Goal: Complete application form: Complete application form

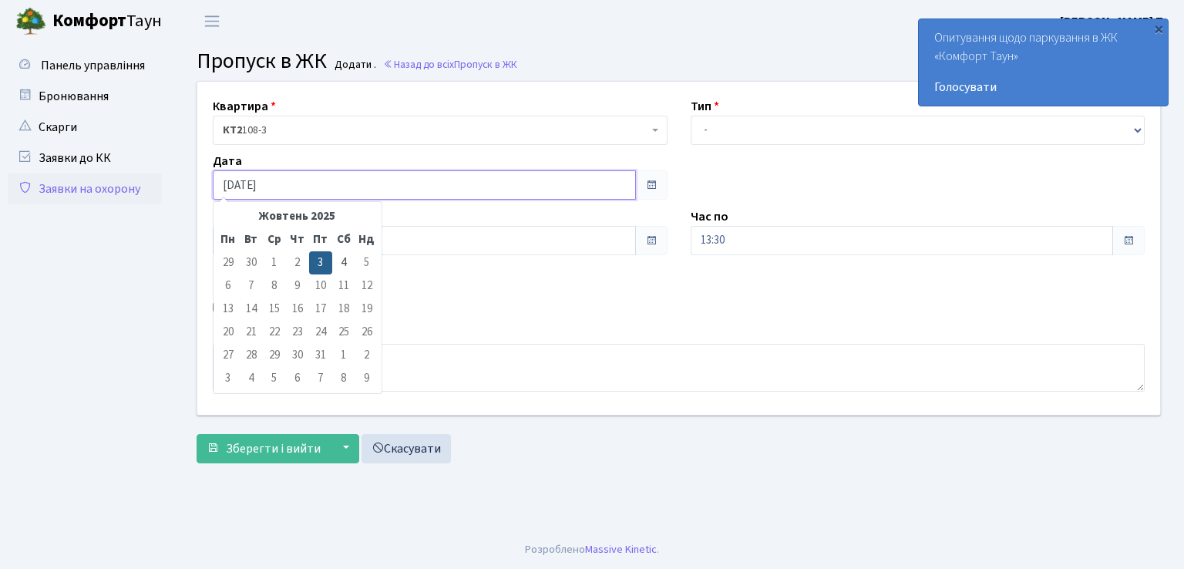
click at [288, 186] on input "[DATE]" at bounding box center [424, 184] width 423 height 29
click at [341, 267] on td "4" at bounding box center [343, 262] width 23 height 23
type input "[DATE]"
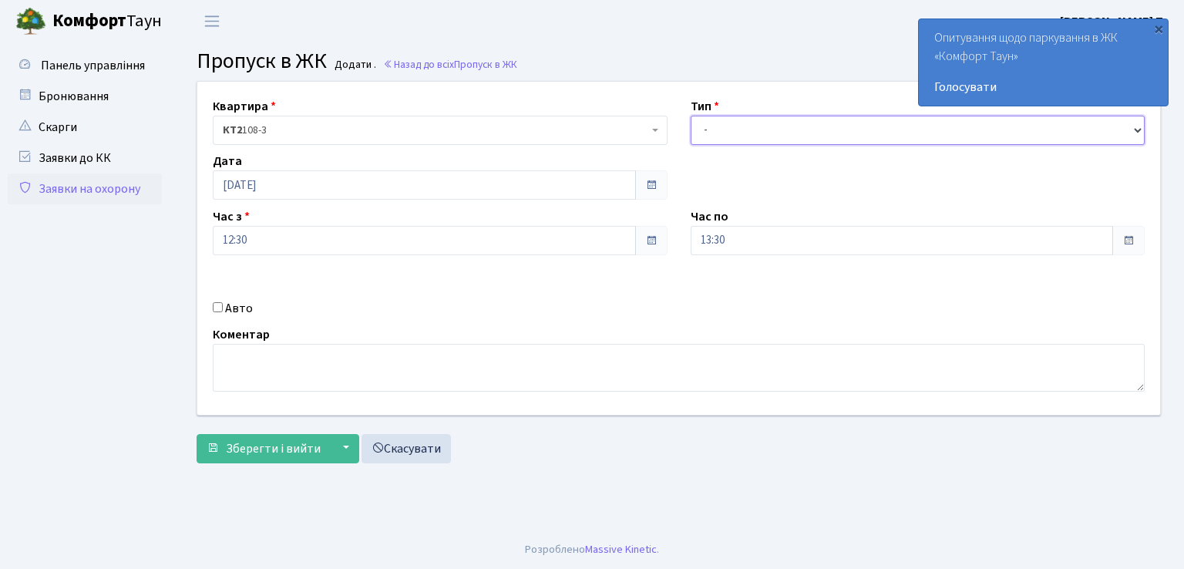
click at [780, 133] on select "- Доставка Таксі Гості Сервіс" at bounding box center [917, 130] width 455 height 29
select select "1"
click at [690, 116] on select "- Доставка Таксі Гості Сервіс" at bounding box center [917, 130] width 455 height 29
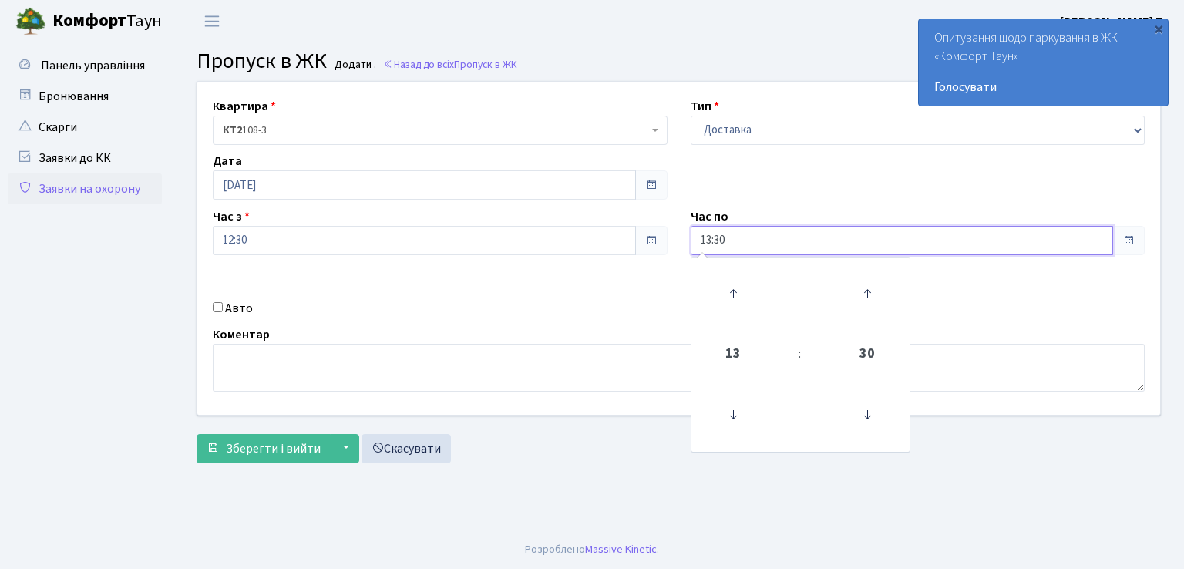
click at [762, 235] on input "13:30" at bounding box center [901, 240] width 423 height 29
click at [732, 286] on icon at bounding box center [733, 294] width 42 height 42
click at [733, 286] on icon at bounding box center [733, 294] width 42 height 42
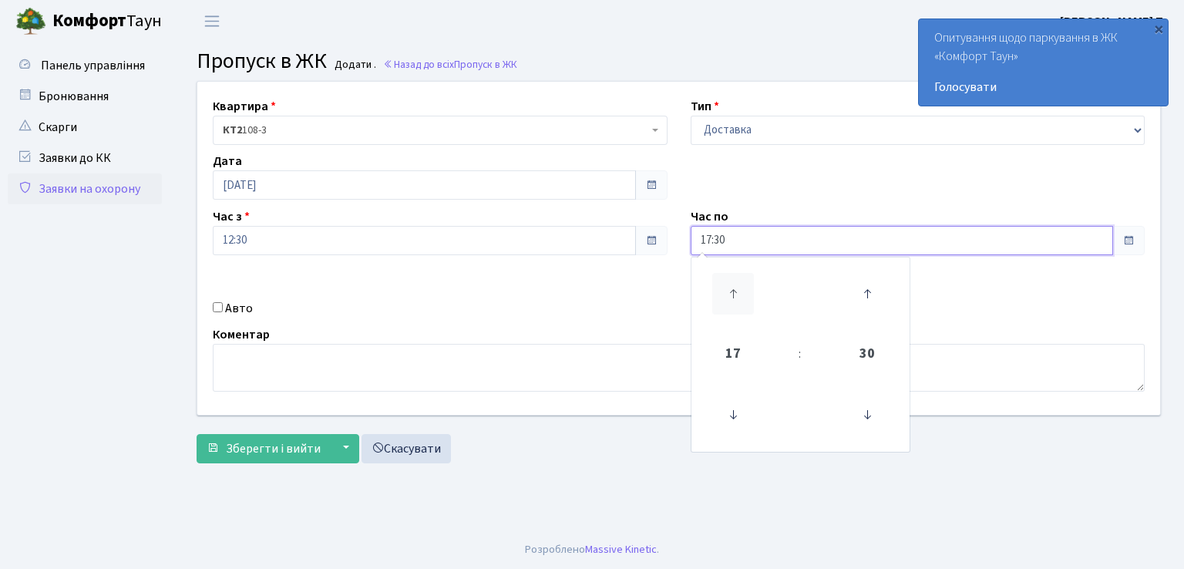
click at [733, 286] on icon at bounding box center [733, 294] width 42 height 42
type input "18:30"
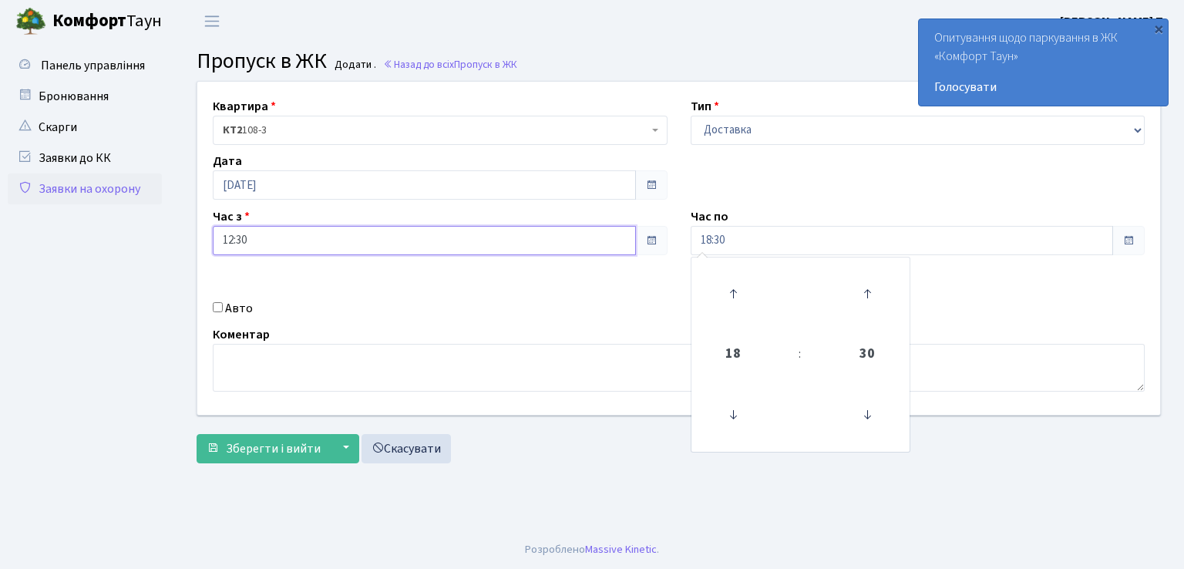
click at [240, 240] on input "12:30" at bounding box center [424, 240] width 423 height 29
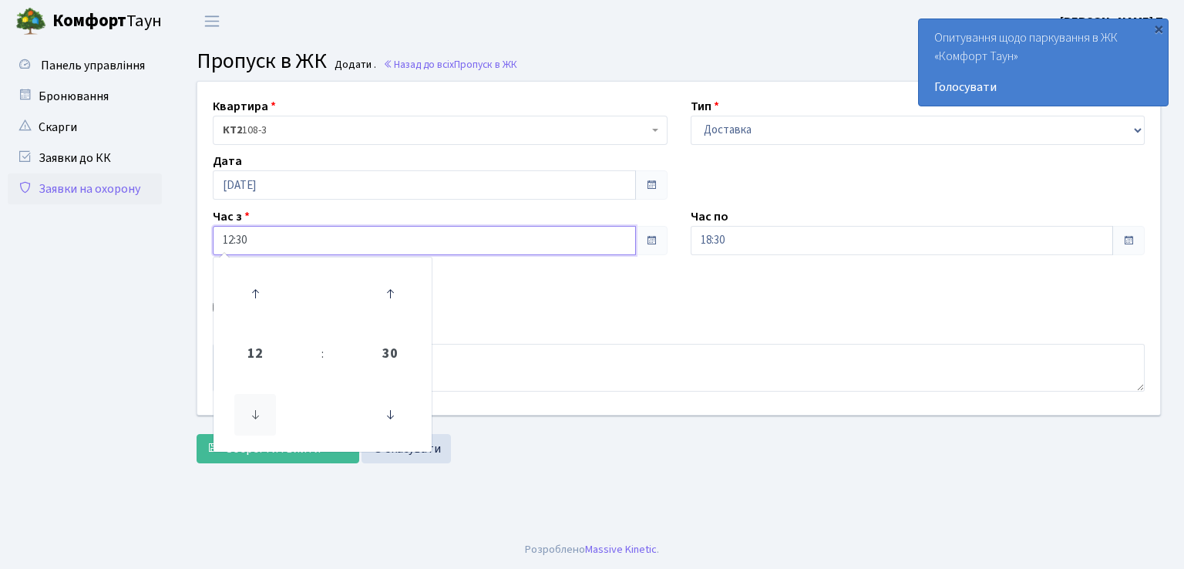
click at [255, 421] on icon at bounding box center [255, 415] width 42 height 42
click at [257, 418] on icon at bounding box center [255, 415] width 42 height 42
type input "08:30"
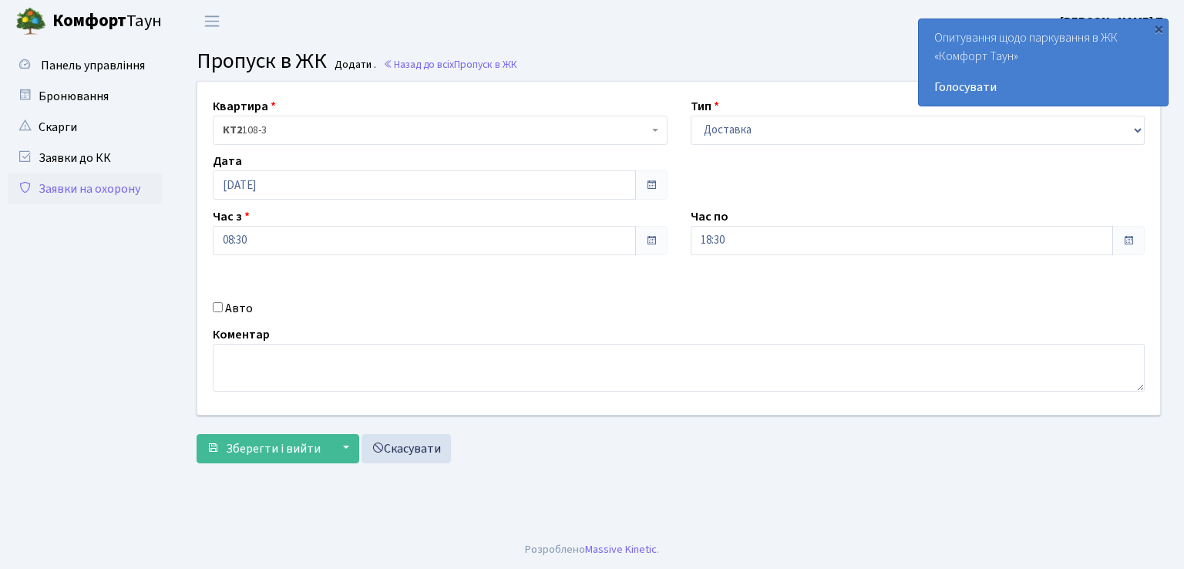
click at [506, 272] on div "Квартира <b>КТ2</b>&nbsp;&nbsp;&nbsp;108-3 КТ2 108-3 Тип - Доставка Таксі Гості…" at bounding box center [679, 248] width 986 height 333
click at [216, 303] on input "Авто" at bounding box center [218, 307] width 10 height 10
checkbox input "true"
click at [720, 293] on input "text" at bounding box center [917, 294] width 455 height 29
type input "АІ1688ІА"
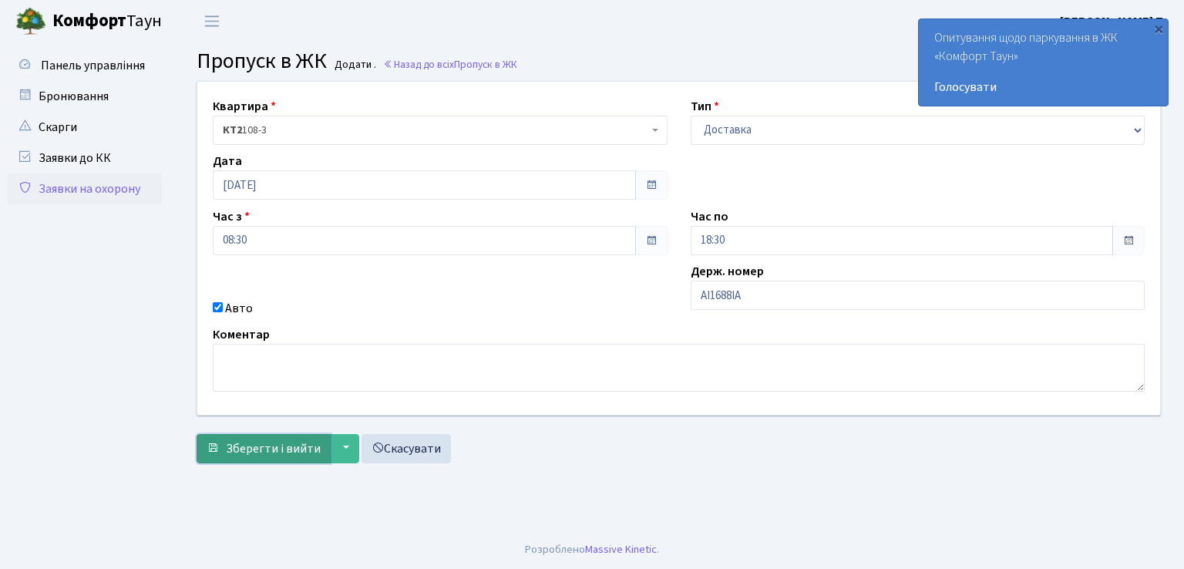
click at [295, 434] on button "Зберегти і вийти" at bounding box center [263, 448] width 134 height 29
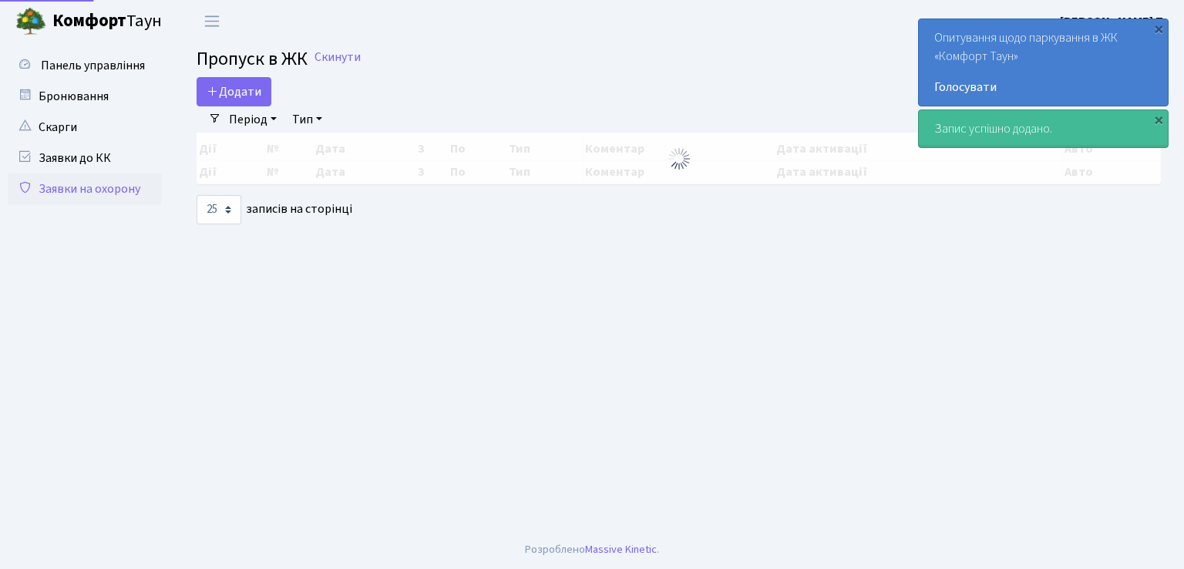
select select "25"
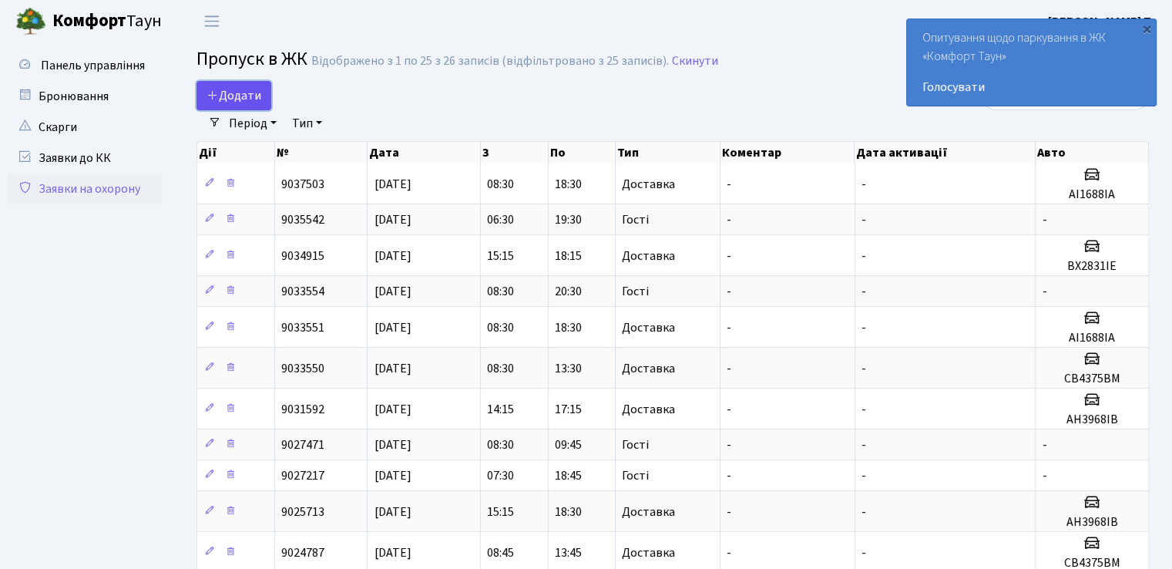
click at [229, 96] on span "Додати" at bounding box center [234, 95] width 55 height 17
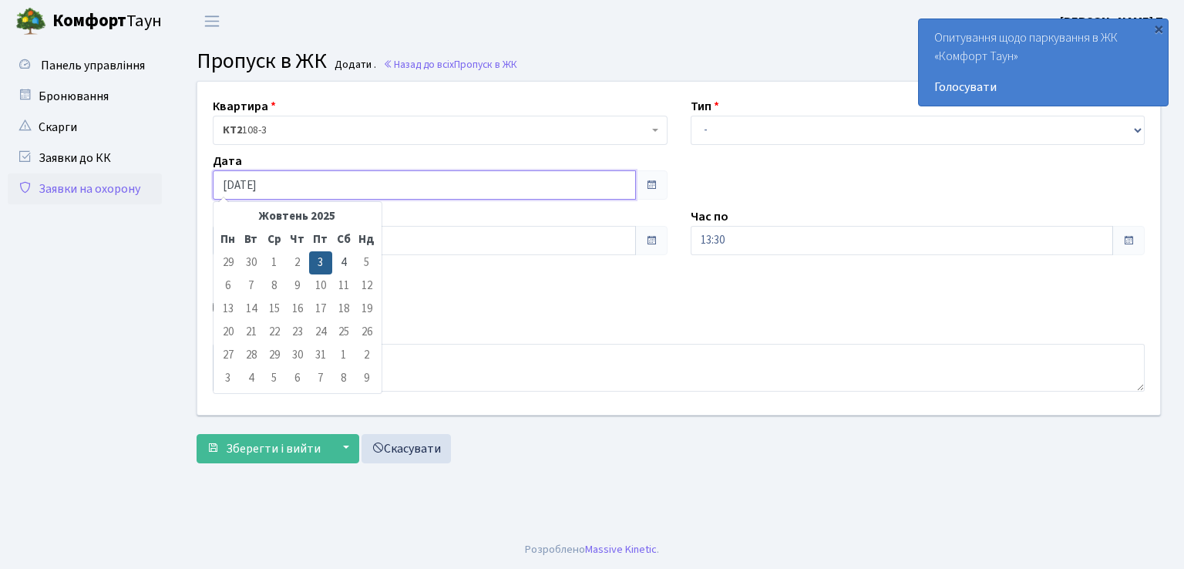
click at [296, 185] on input "[DATE]" at bounding box center [424, 184] width 423 height 29
click at [347, 267] on td "4" at bounding box center [343, 262] width 23 height 23
type input "[DATE]"
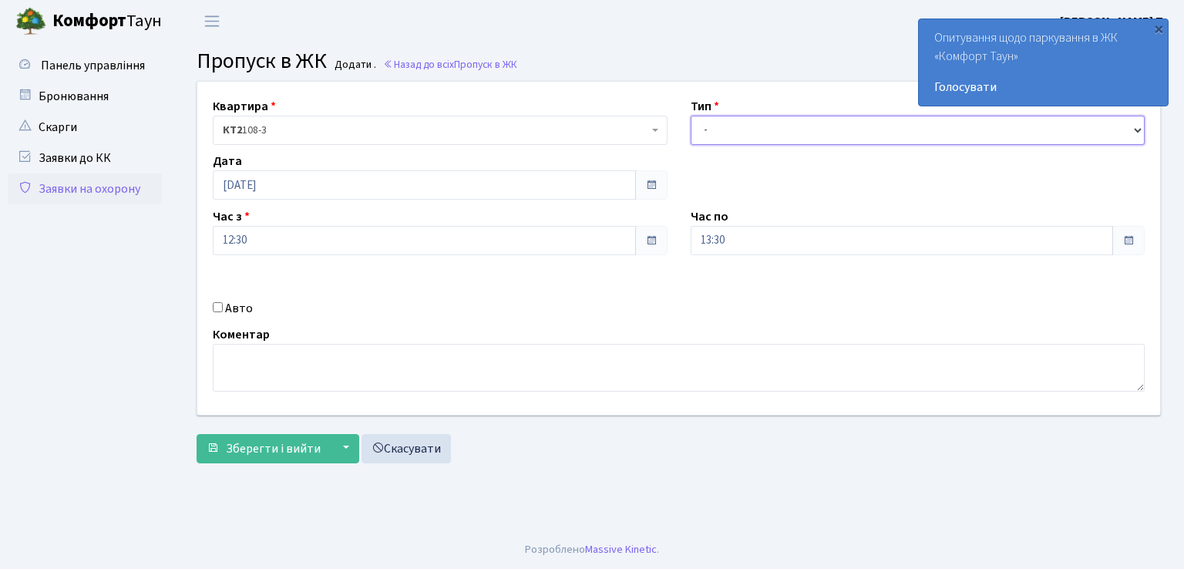
click at [814, 131] on select "- Доставка Таксі Гості Сервіс" at bounding box center [917, 130] width 455 height 29
select select "3"
click at [690, 116] on select "- Доставка Таксі Гості Сервіс" at bounding box center [917, 130] width 455 height 29
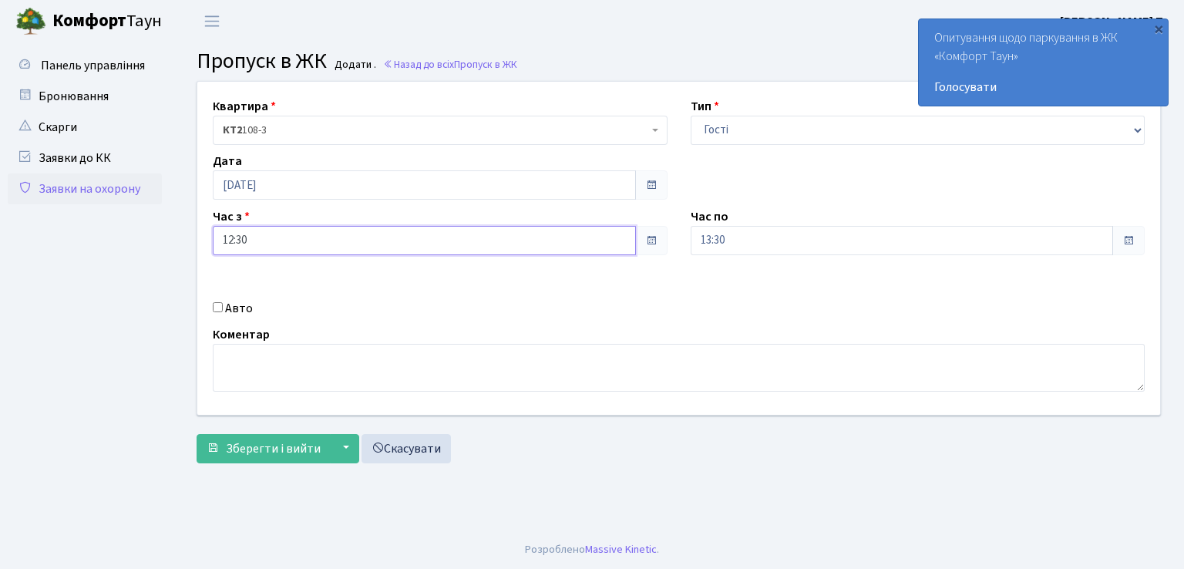
click at [280, 237] on input "12:30" at bounding box center [424, 240] width 423 height 29
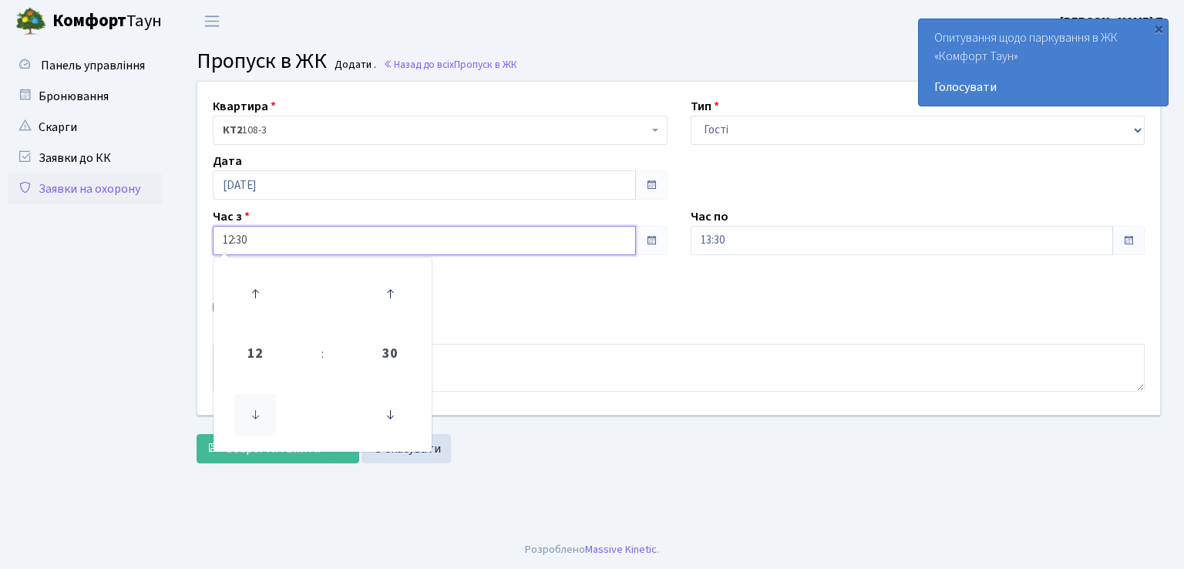
click at [254, 421] on icon at bounding box center [255, 415] width 42 height 42
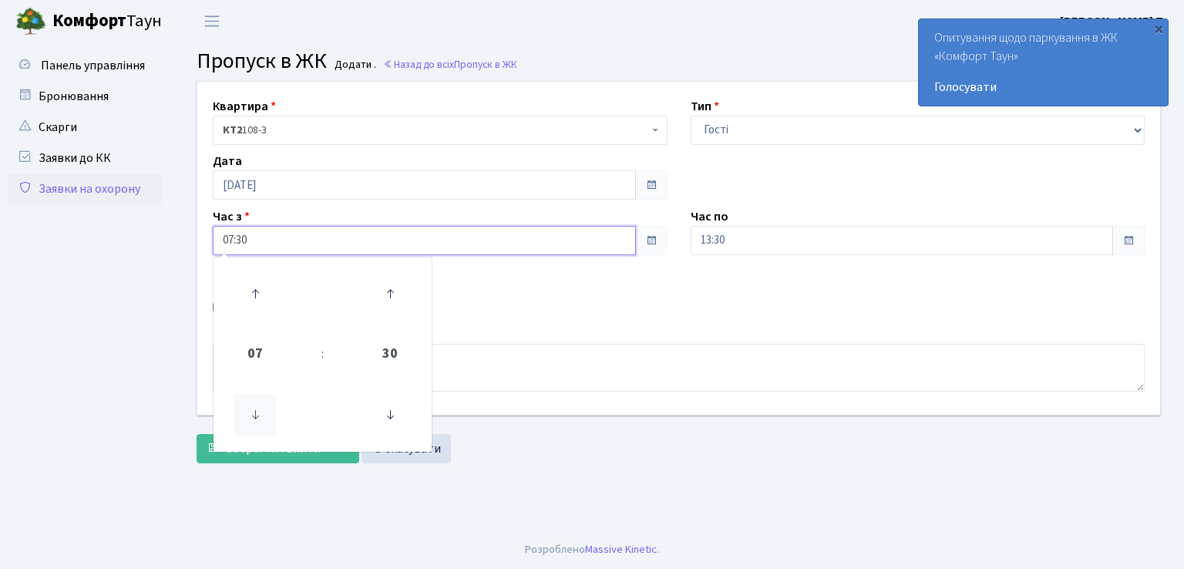
click at [254, 421] on icon at bounding box center [255, 415] width 42 height 42
type input "06:30"
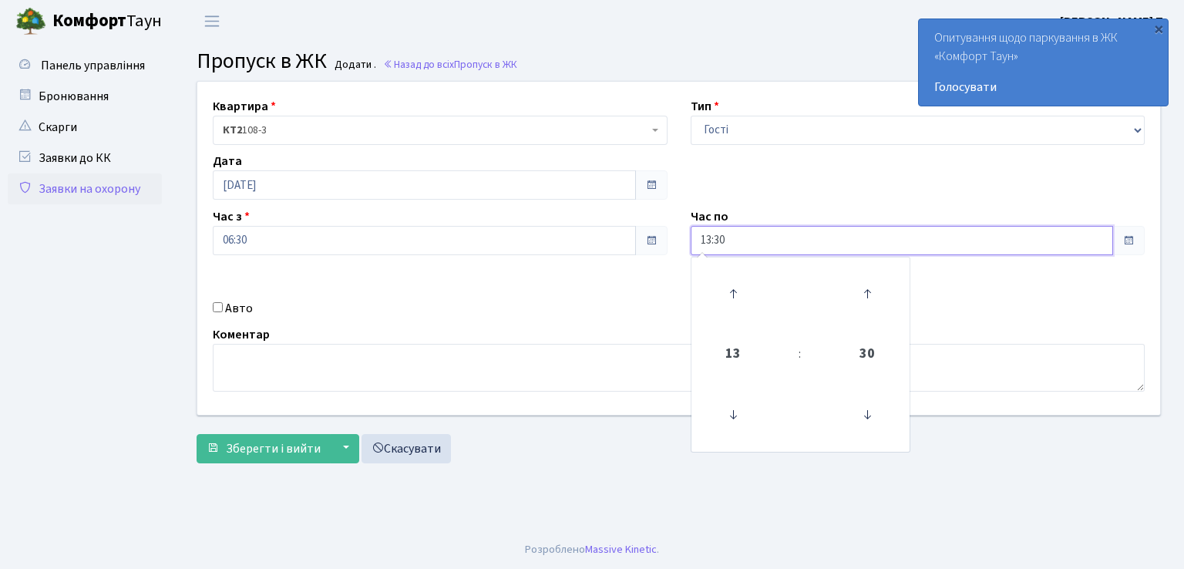
click at [774, 236] on input "13:30" at bounding box center [901, 240] width 423 height 29
click at [734, 293] on icon at bounding box center [733, 294] width 42 height 42
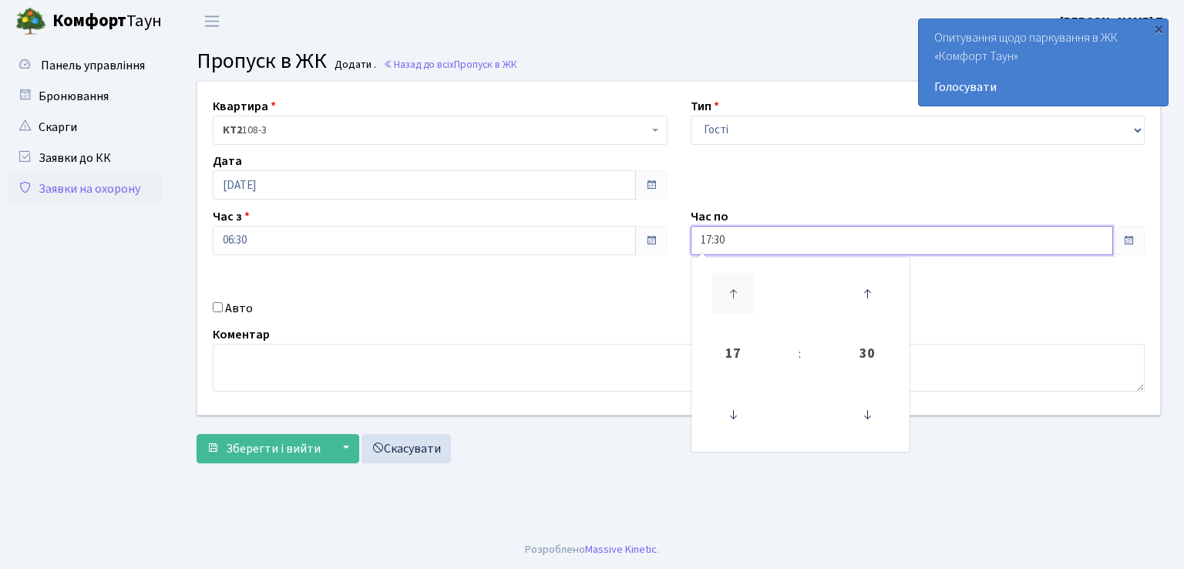
click at [734, 293] on icon at bounding box center [733, 294] width 42 height 42
type input "19:30"
click at [260, 448] on span "Зберегти і вийти" at bounding box center [273, 448] width 95 height 17
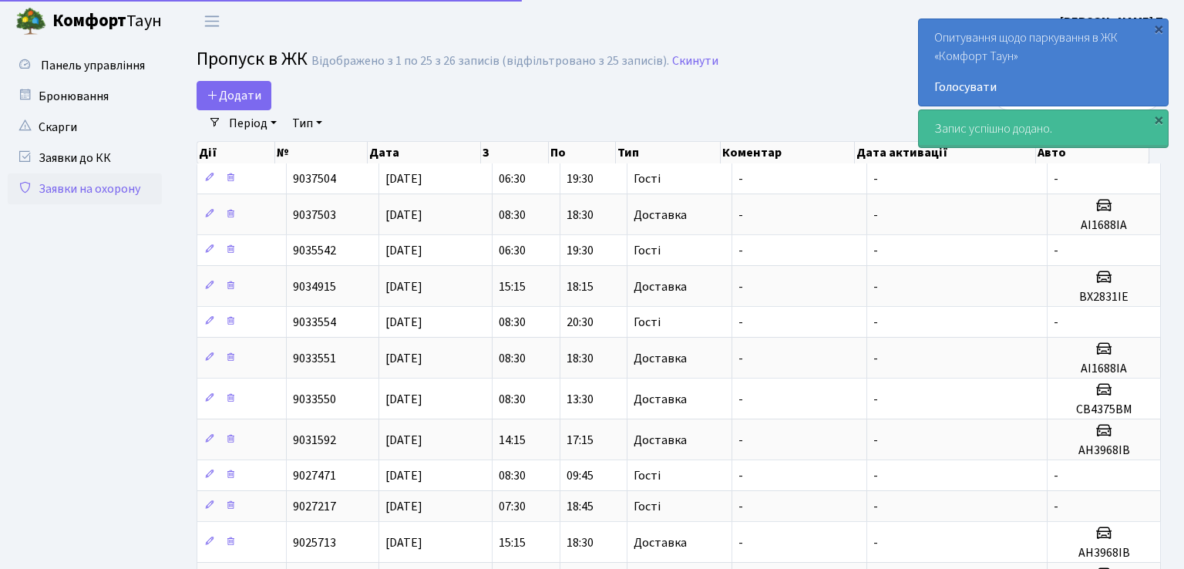
select select "25"
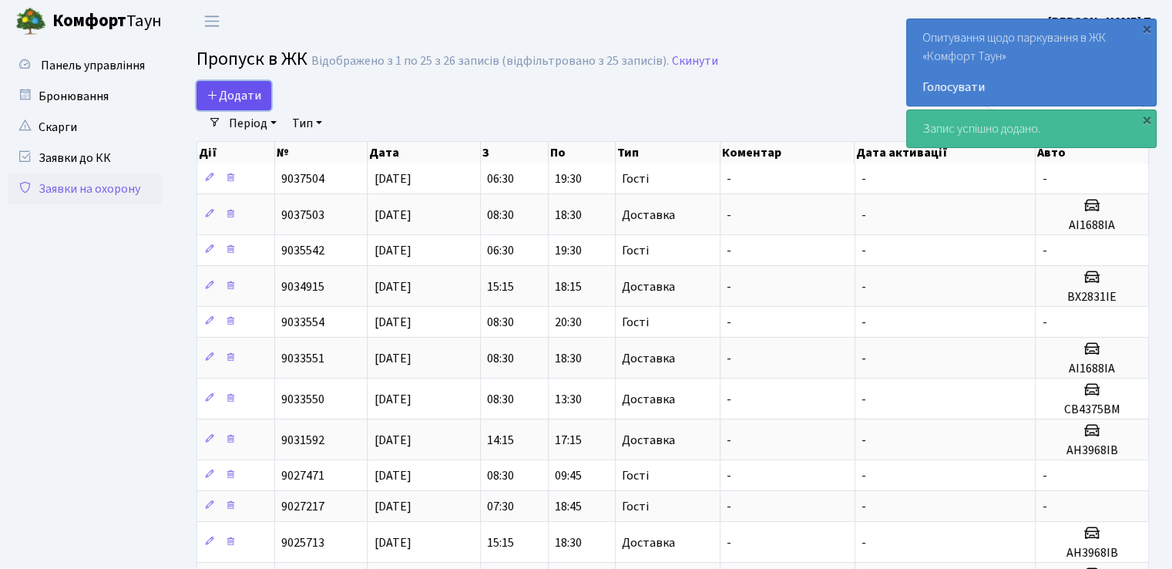
click at [234, 99] on span "Додати" at bounding box center [234, 95] width 55 height 17
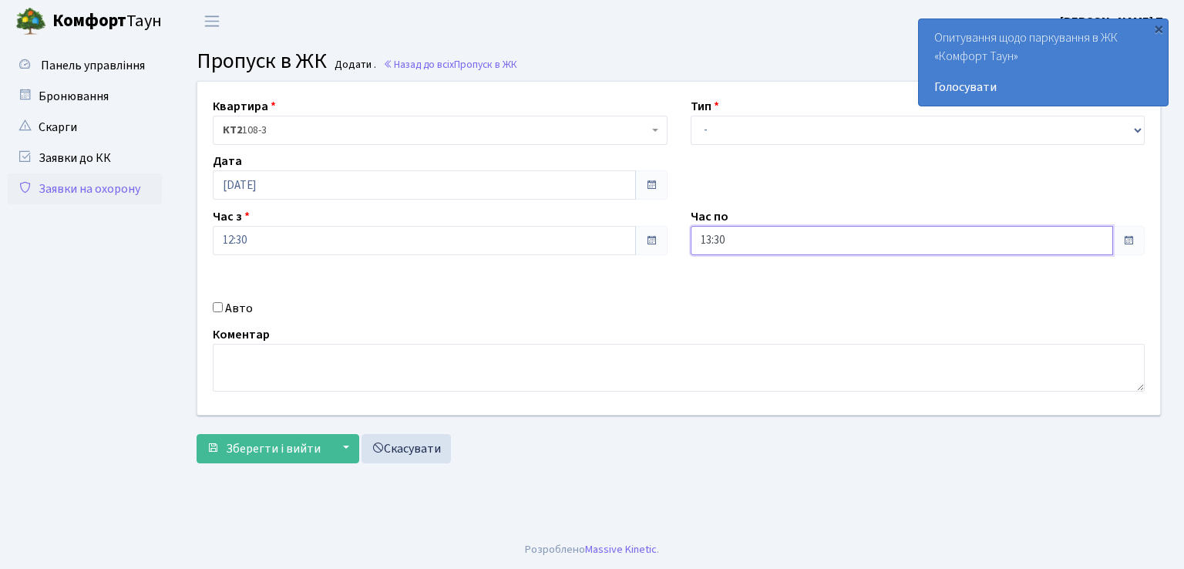
click at [745, 243] on input "13:30" at bounding box center [901, 240] width 423 height 29
click at [729, 283] on icon at bounding box center [733, 294] width 42 height 42
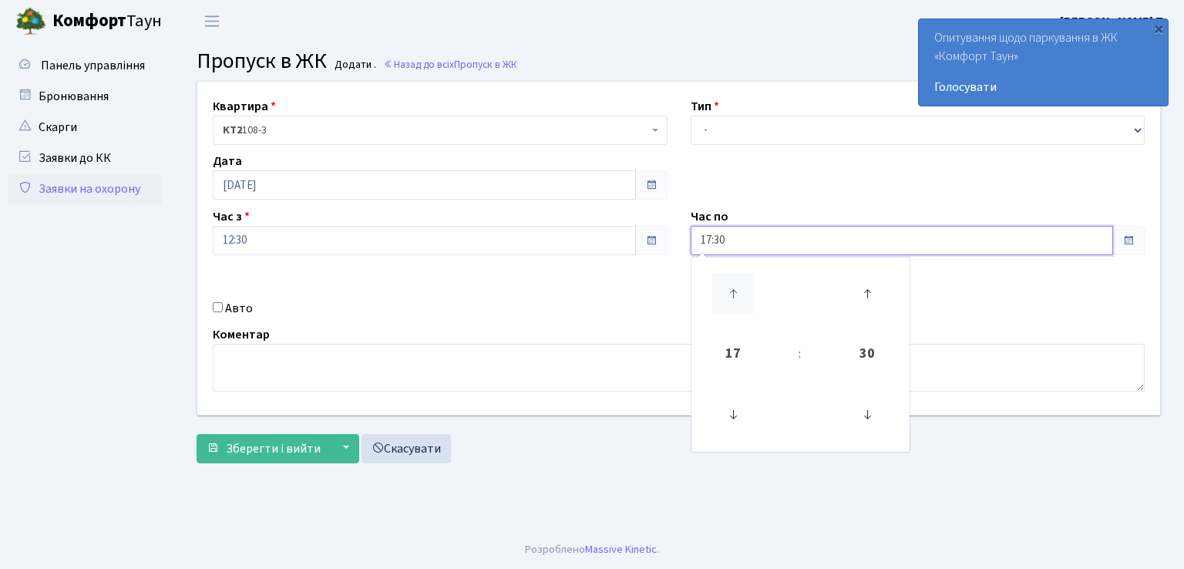
click at [729, 283] on icon at bounding box center [733, 294] width 42 height 42
type input "20:30"
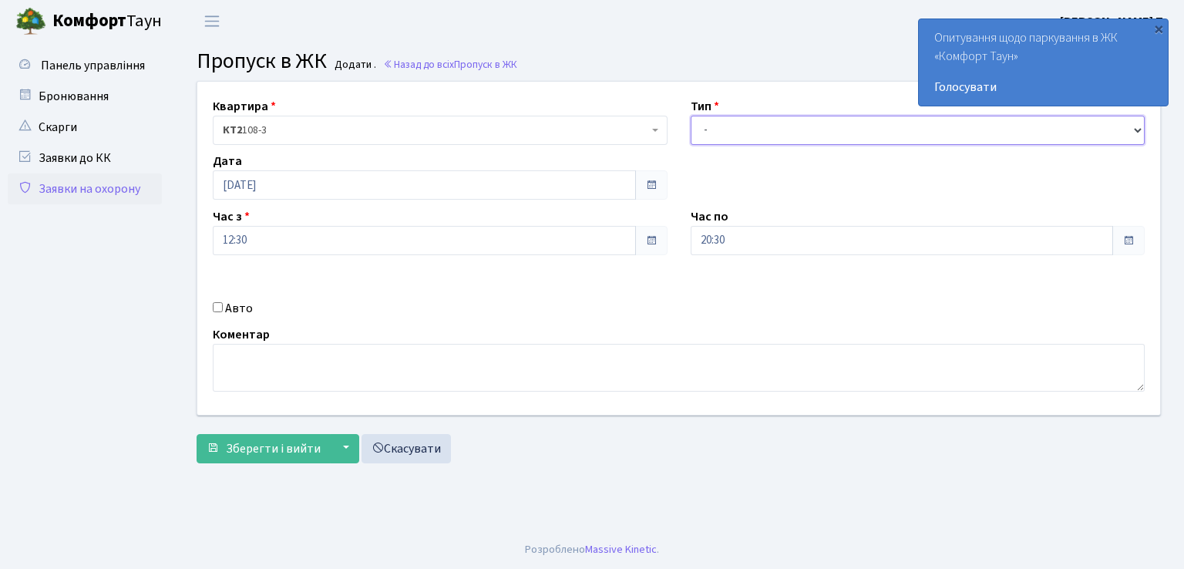
click at [713, 129] on select "- Доставка Таксі Гості Сервіс" at bounding box center [917, 130] width 455 height 29
select select "3"
click at [690, 116] on select "- Доставка Таксі Гості Сервіс" at bounding box center [917, 130] width 455 height 29
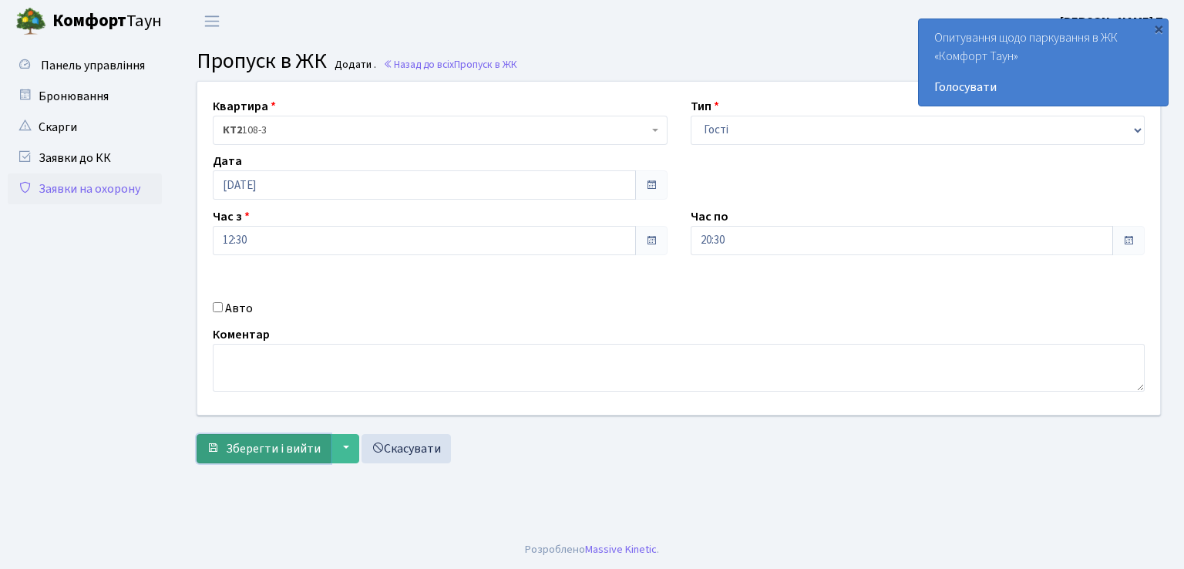
click at [251, 449] on span "Зберегти і вийти" at bounding box center [273, 448] width 95 height 17
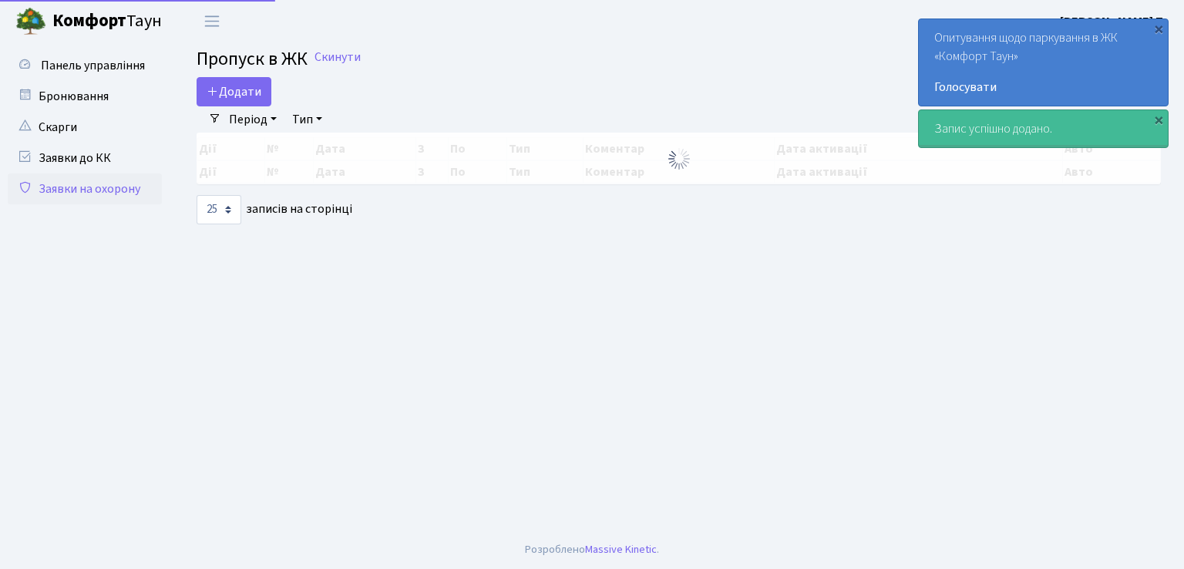
select select "25"
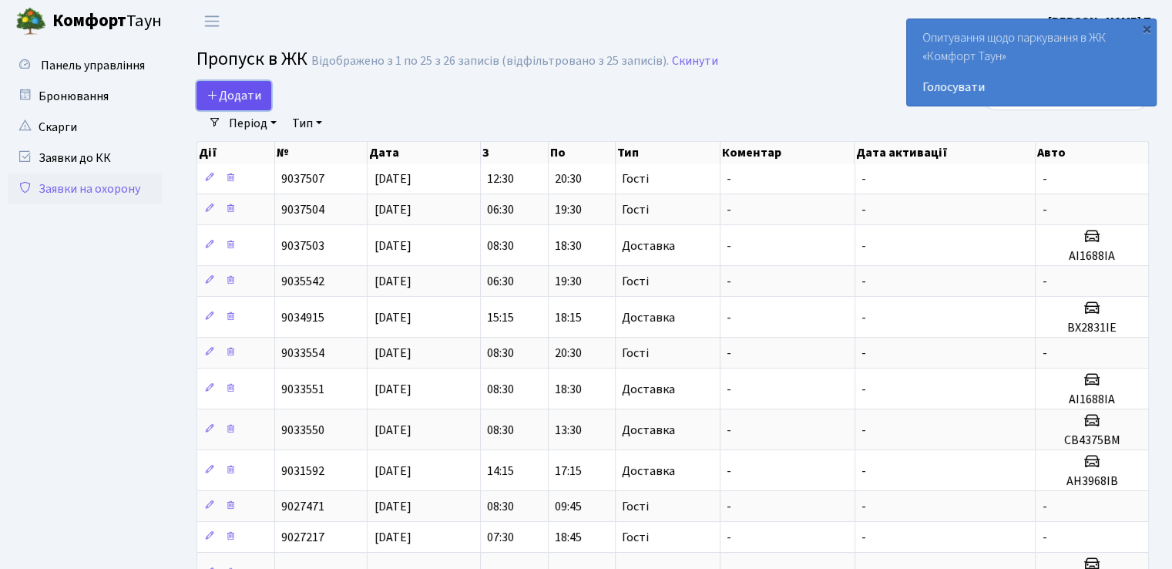
click at [233, 96] on span "Додати" at bounding box center [234, 95] width 55 height 17
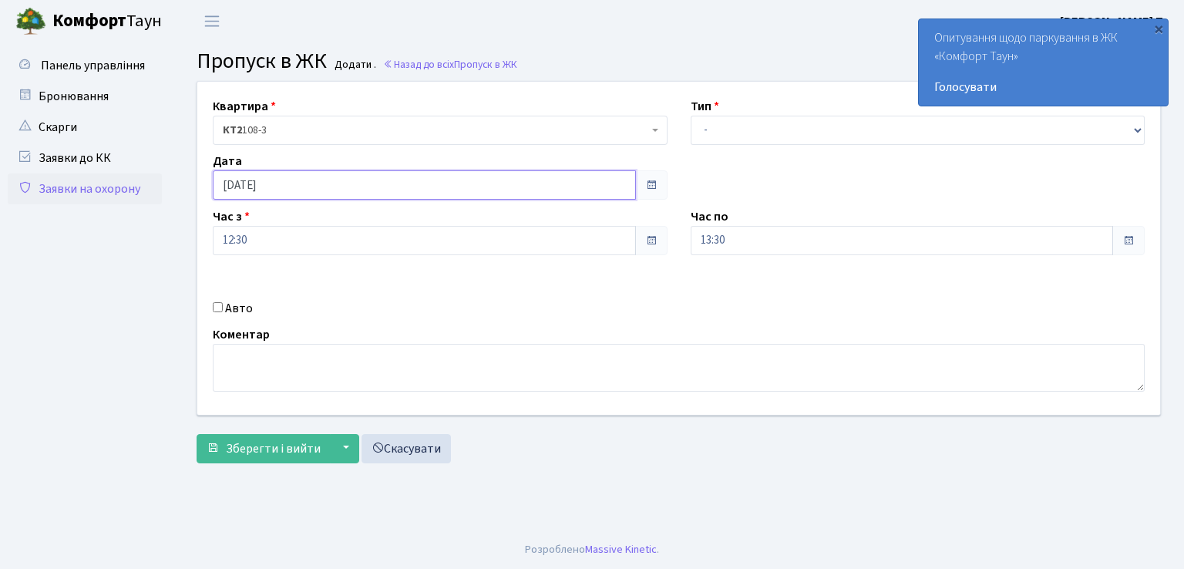
click at [297, 189] on input "[DATE]" at bounding box center [424, 184] width 423 height 29
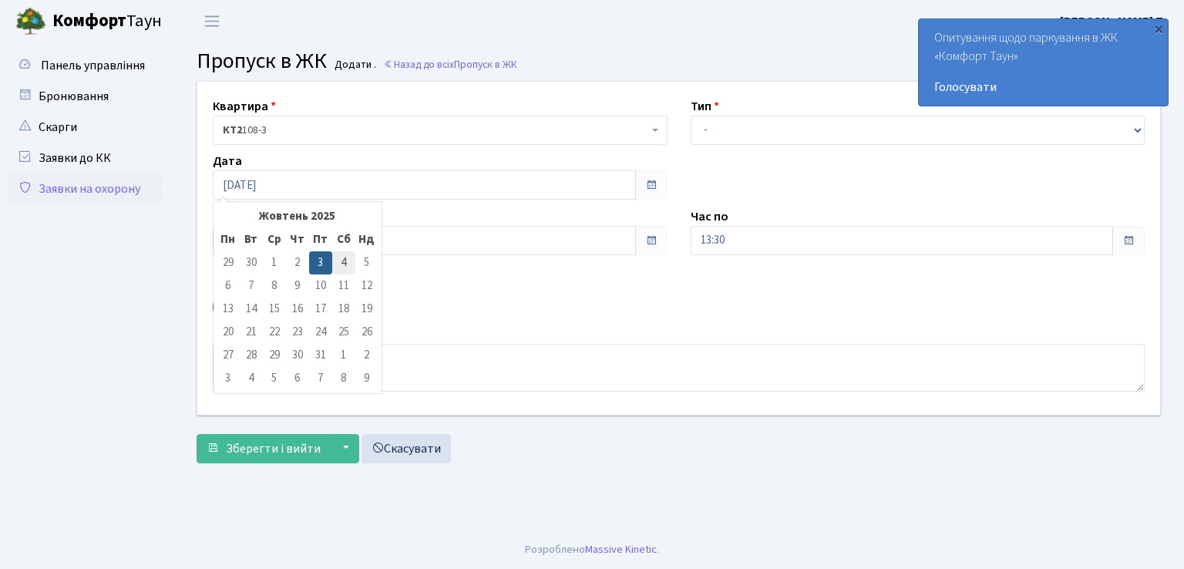
click at [342, 262] on td "4" at bounding box center [343, 262] width 23 height 23
type input "[DATE]"
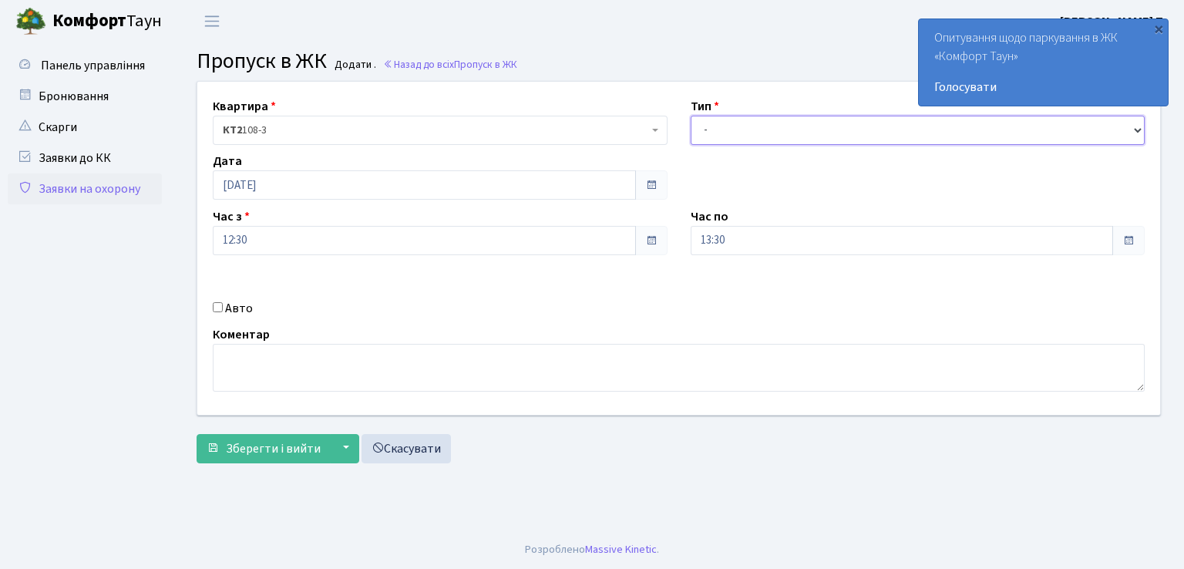
click at [717, 125] on select "- Доставка Таксі Гості Сервіс" at bounding box center [917, 130] width 455 height 29
select select "1"
click at [690, 116] on select "- Доставка Таксі Гості Сервіс" at bounding box center [917, 130] width 455 height 29
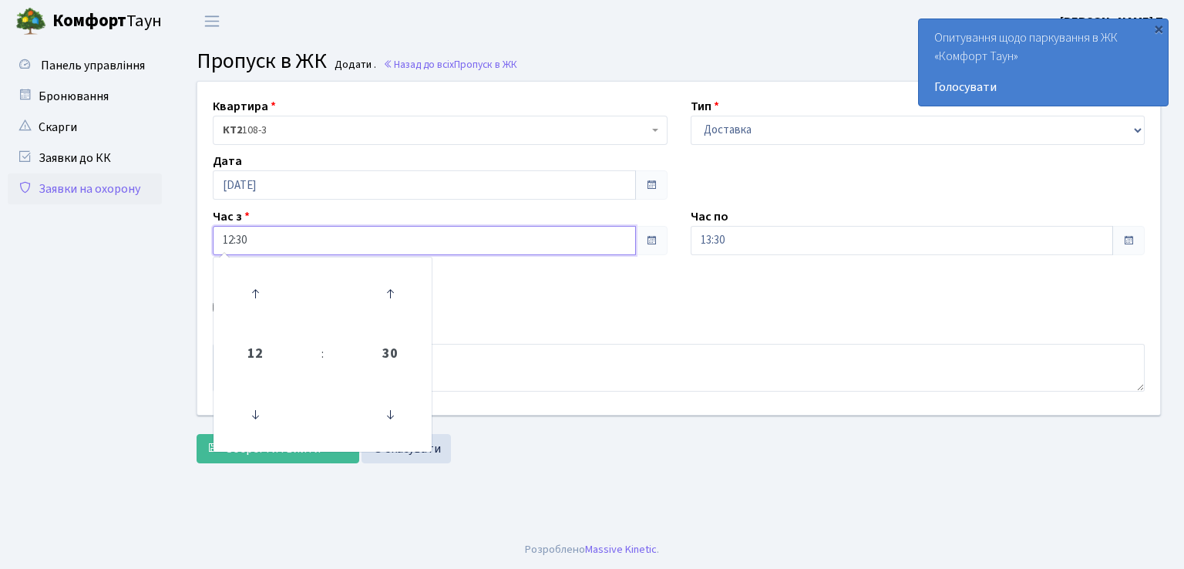
click at [298, 247] on input "12:30" at bounding box center [424, 240] width 423 height 29
click at [255, 411] on icon at bounding box center [255, 415] width 42 height 42
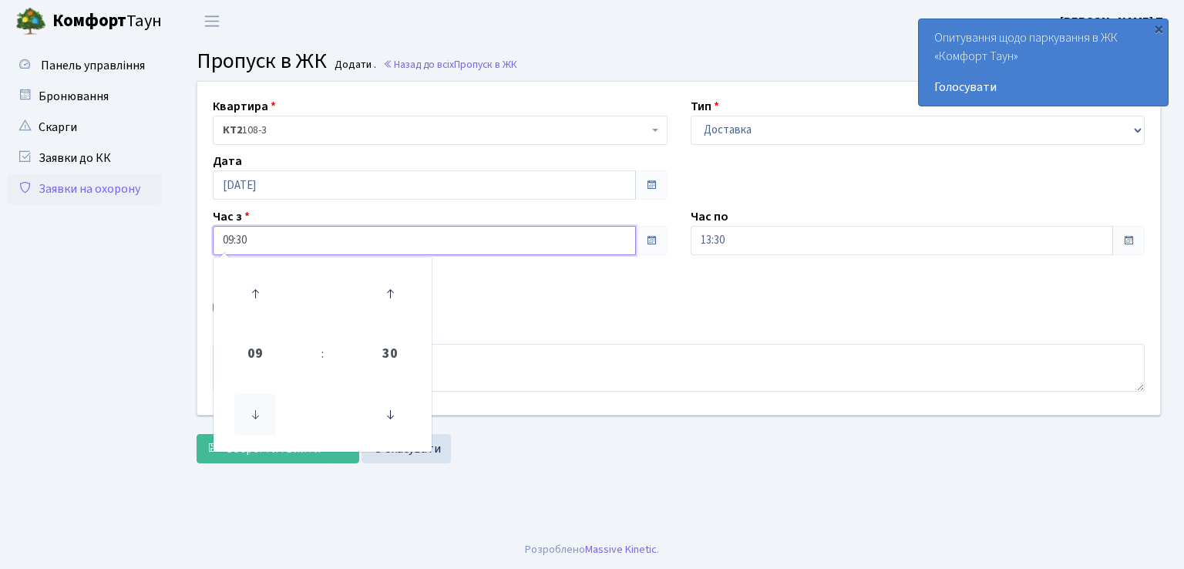
type input "08:30"
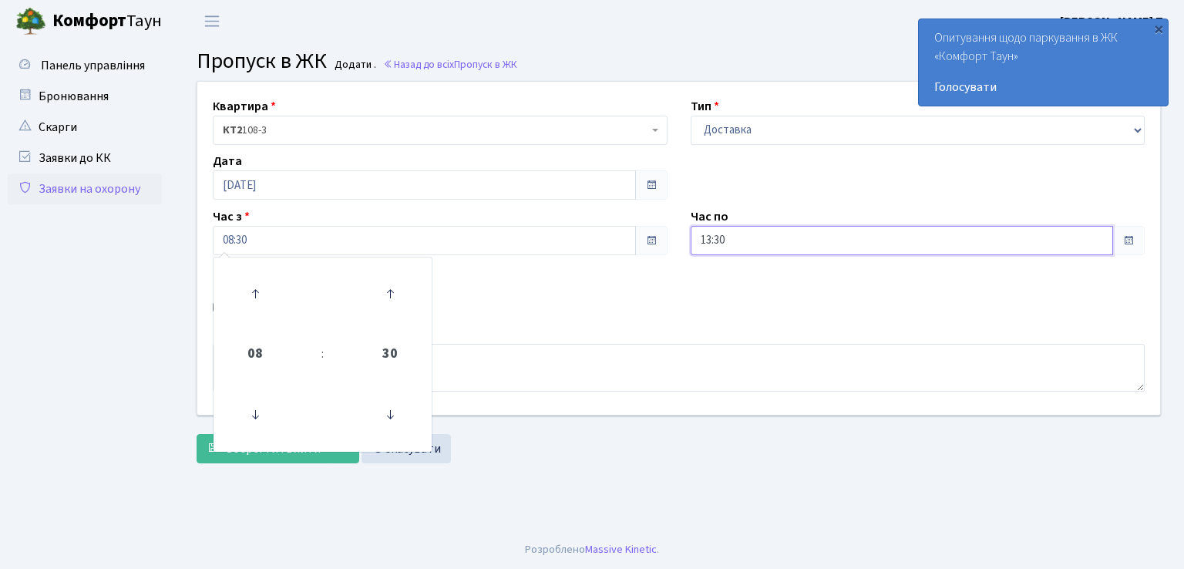
click at [787, 234] on input "13:30" at bounding box center [901, 240] width 423 height 29
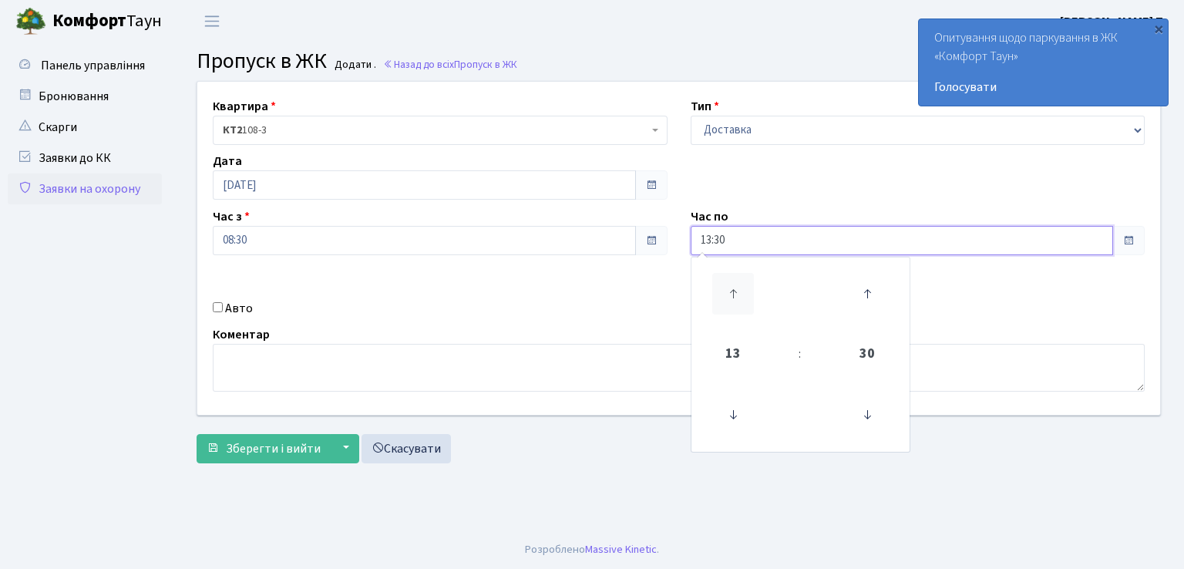
click at [730, 291] on icon at bounding box center [733, 294] width 42 height 42
type input "17:30"
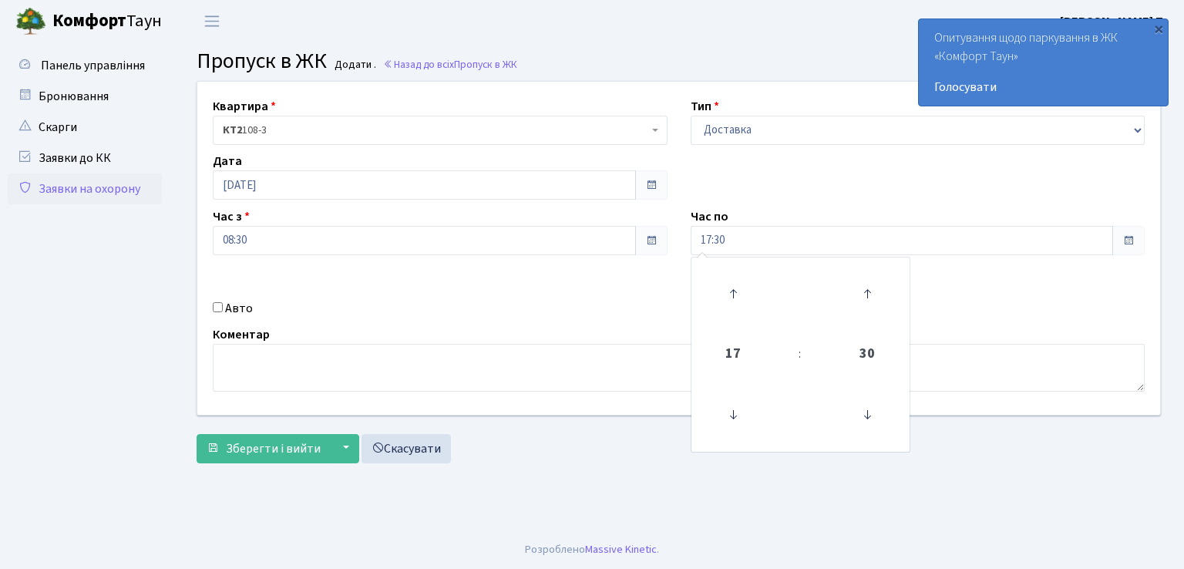
click at [214, 307] on input "Авто" at bounding box center [218, 307] width 10 height 10
checkbox input "true"
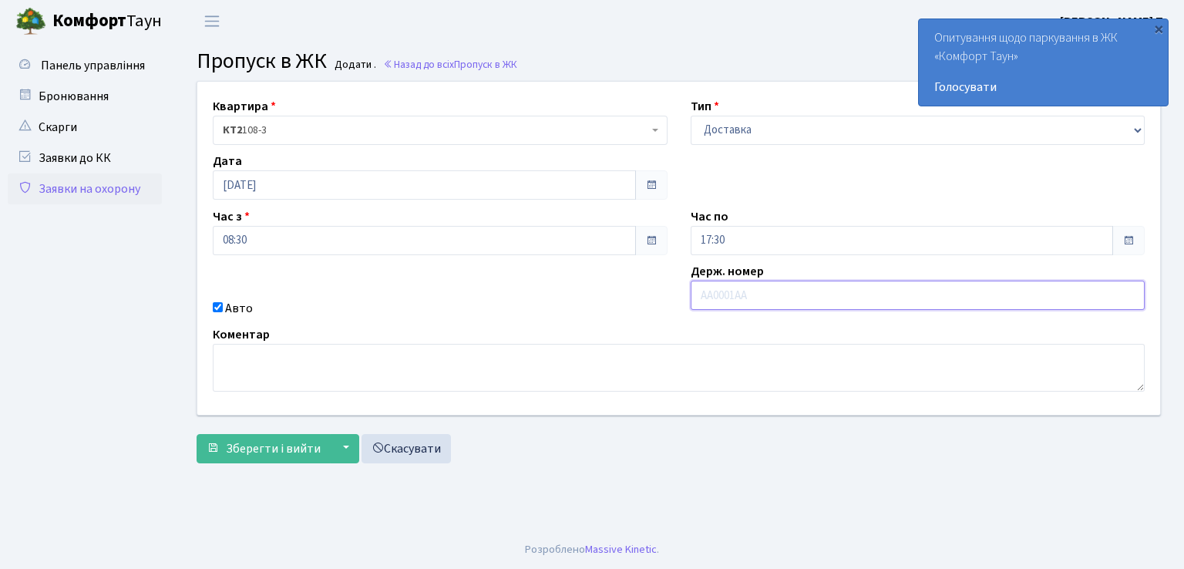
click at [723, 297] on input "text" at bounding box center [917, 294] width 455 height 29
type input "СВ4375ВМ"
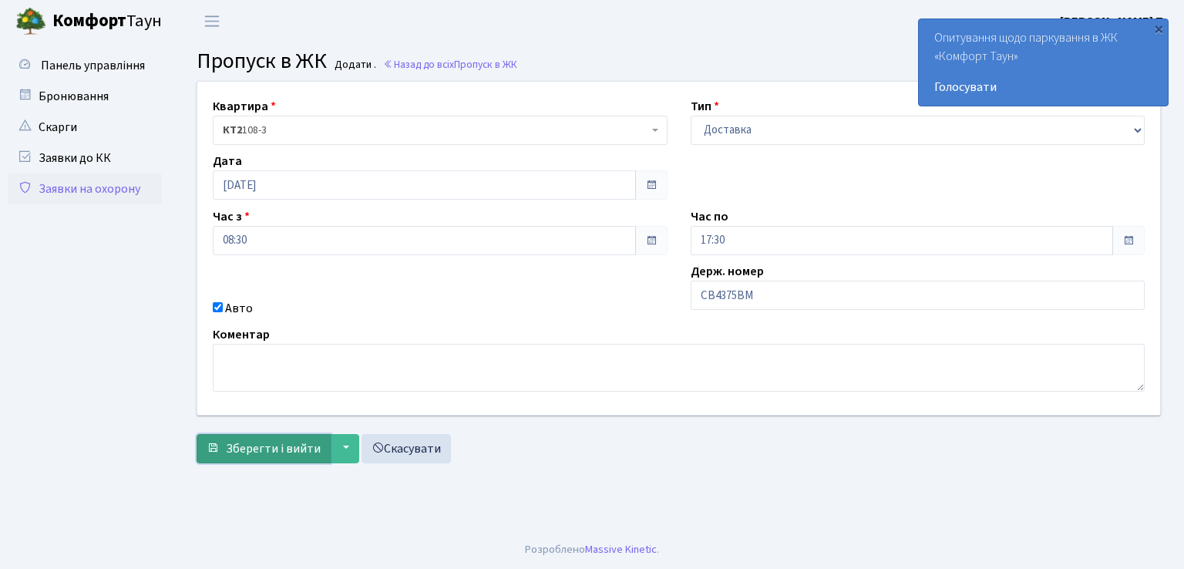
click at [271, 445] on span "Зберегти і вийти" at bounding box center [273, 448] width 95 height 17
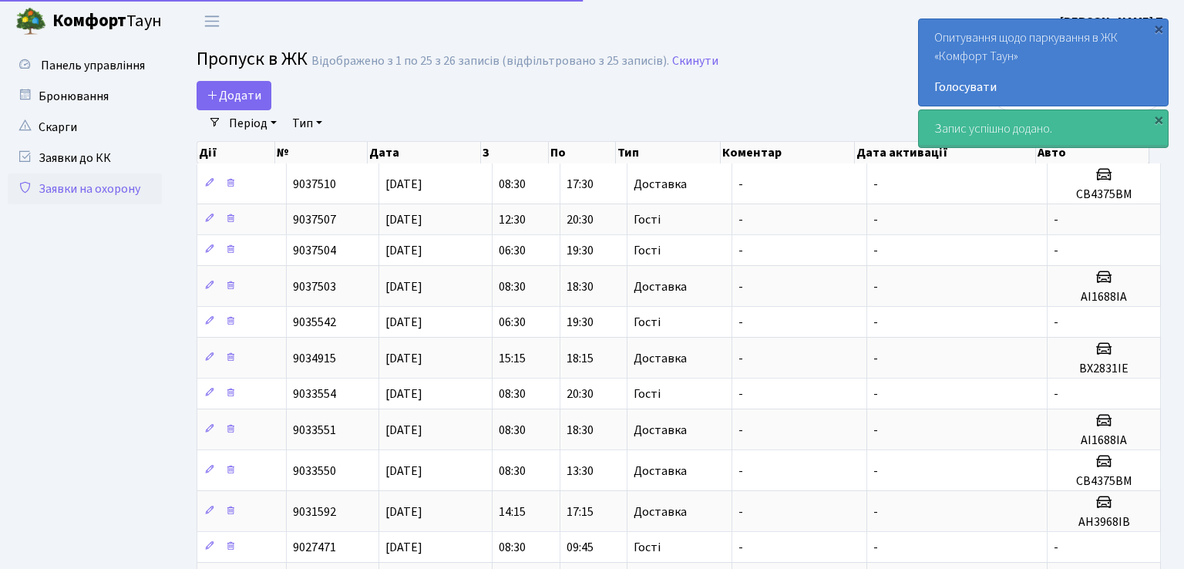
select select "25"
